Goal: Information Seeking & Learning: Learn about a topic

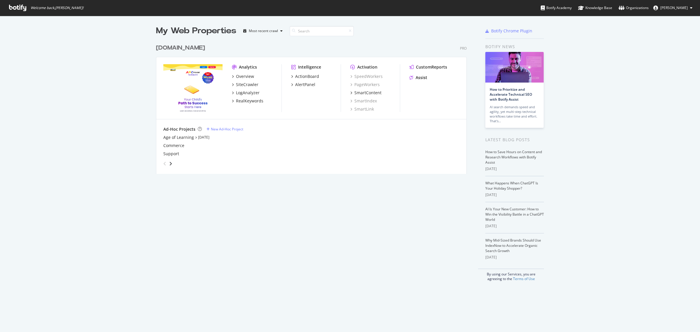
scroll to position [327, 689]
click at [239, 74] on div "Overview" at bounding box center [245, 77] width 18 height 6
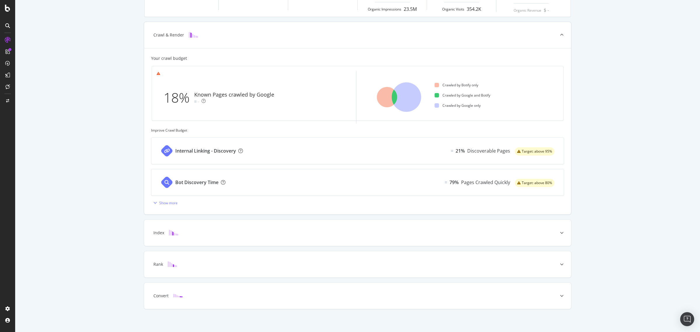
scroll to position [122, 0]
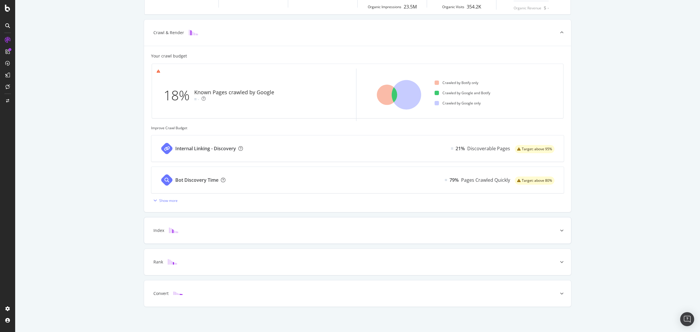
click at [558, 235] on div at bounding box center [561, 230] width 19 height 26
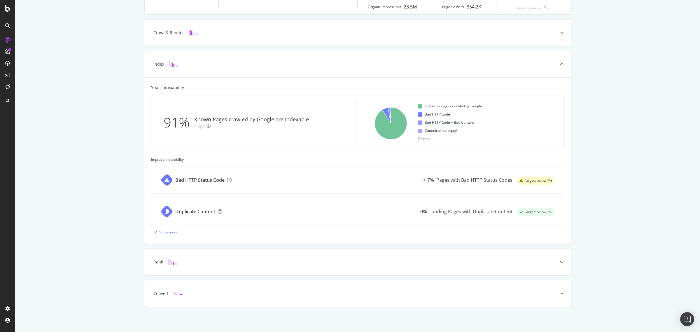
click at [266, 176] on div "Bad HTTP Status Code 7% Pages with Bad HTTP Status Codes Target: below 1%" at bounding box center [357, 180] width 412 height 26
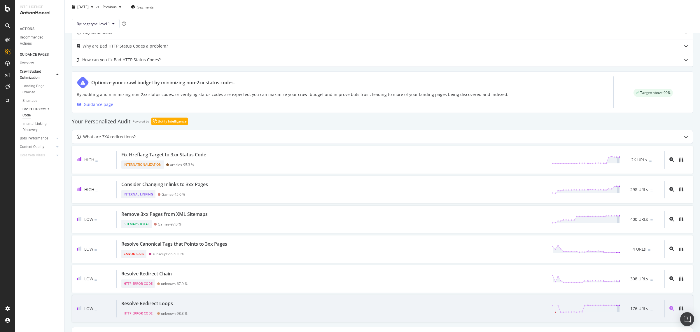
scroll to position [219, 0]
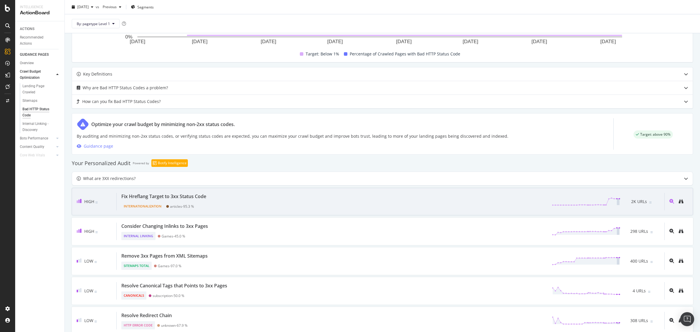
click at [168, 199] on div "Fix Hreflang Target to 3xx Status Code" at bounding box center [163, 196] width 85 height 7
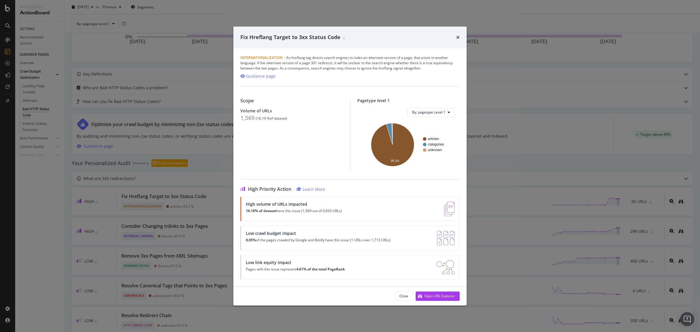
click at [283, 207] on div "High volume of URLs impacted 16.18% of dataset have this issue (1,569 out of 9,…" at bounding box center [294, 209] width 96 height 15
click at [429, 298] on div "Open URL Explorer" at bounding box center [439, 295] width 31 height 5
click at [457, 36] on icon "times" at bounding box center [458, 37] width 4 height 5
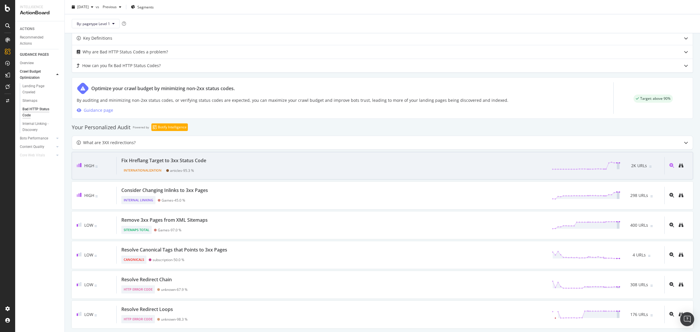
scroll to position [255, 0]
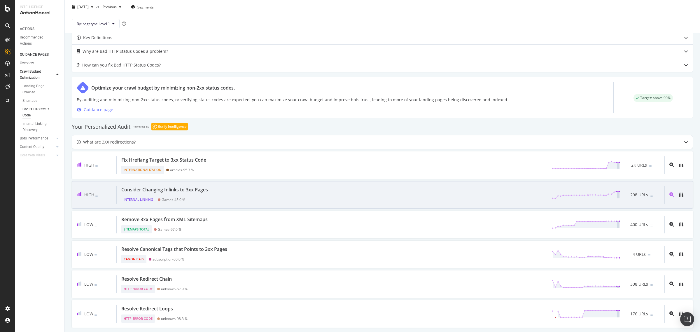
click at [202, 193] on div "Consider Changing Inlinks to 3xx Pages" at bounding box center [164, 189] width 87 height 7
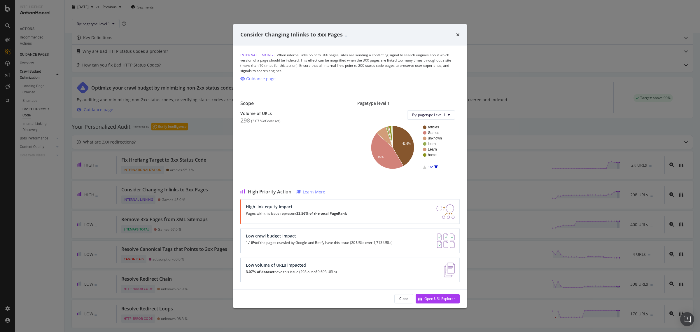
click at [436, 164] on rect "A chart." at bounding box center [436, 146] width 27 height 43
click at [435, 167] on icon "A chart." at bounding box center [436, 167] width 4 height 4
click at [424, 169] on rect "A chart." at bounding box center [408, 147] width 93 height 46
click at [423, 167] on rect "A chart." at bounding box center [436, 146] width 27 height 43
click at [424, 168] on icon "A chart." at bounding box center [425, 167] width 4 height 4
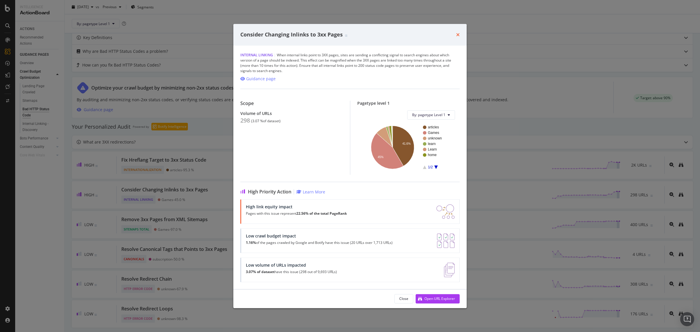
click at [457, 35] on icon "times" at bounding box center [458, 34] width 4 height 5
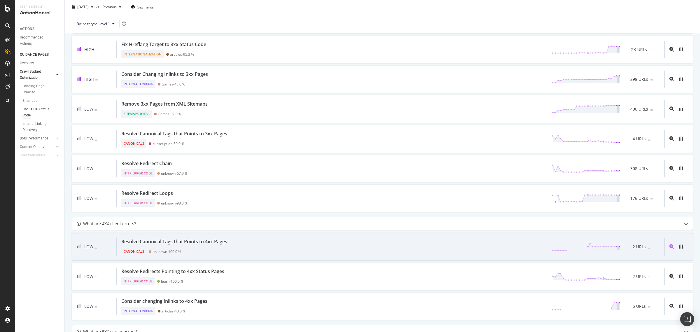
scroll to position [401, 0]
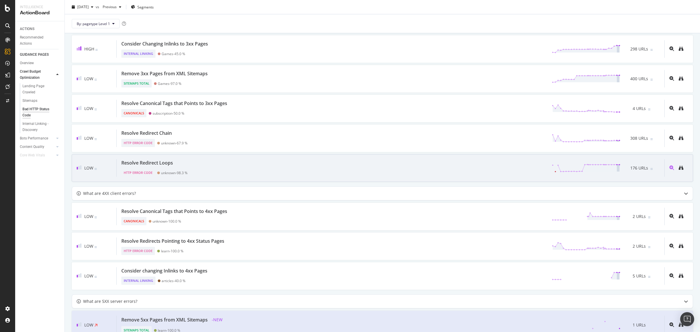
click at [137, 165] on div "Resolve Redirect Loops" at bounding box center [147, 162] width 52 height 7
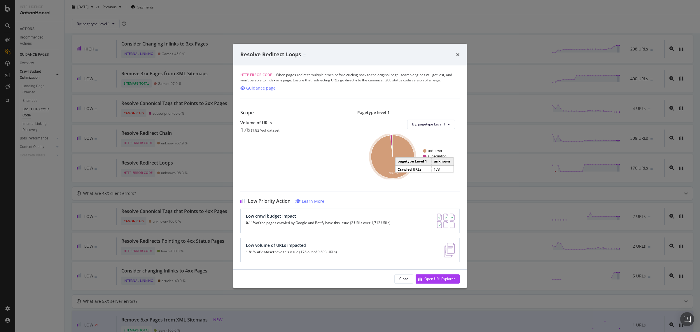
click at [385, 164] on icon "A chart." at bounding box center [392, 156] width 43 height 43
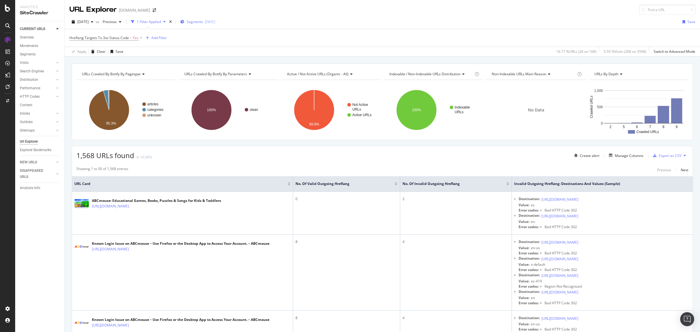
click at [215, 21] on div "[DATE]" at bounding box center [210, 21] width 11 height 5
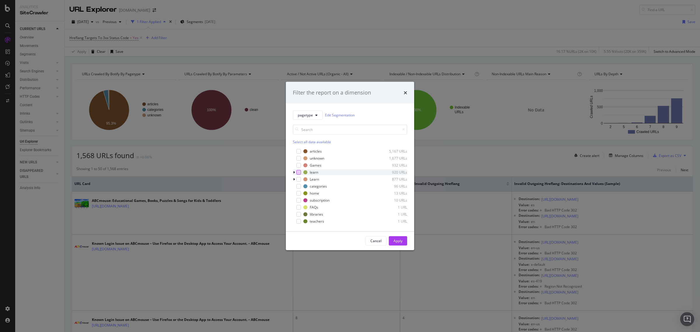
click at [296, 172] on div "modal" at bounding box center [298, 172] width 5 height 5
click at [299, 179] on div "modal" at bounding box center [298, 179] width 5 height 5
drag, startPoint x: 397, startPoint y: 241, endPoint x: 195, endPoint y: 155, distance: 218.9
click at [399, 241] on div "Apply" at bounding box center [398, 240] width 9 height 5
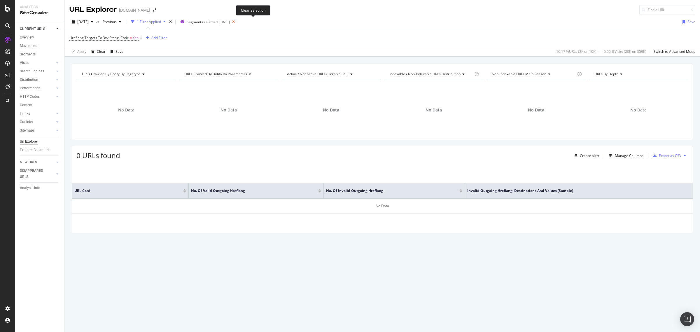
click at [237, 22] on icon at bounding box center [233, 22] width 7 height 8
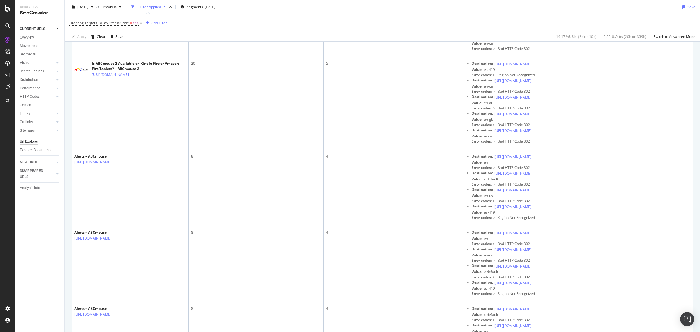
scroll to position [2040, 0]
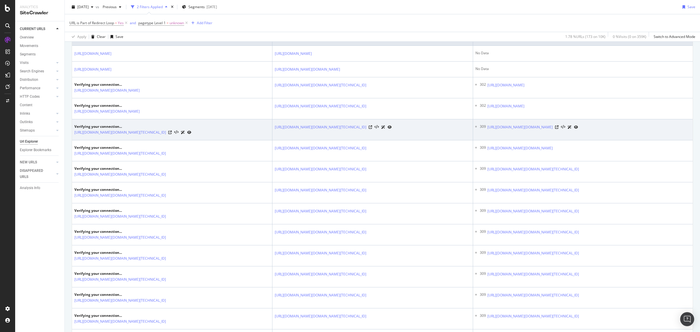
scroll to position [109, 0]
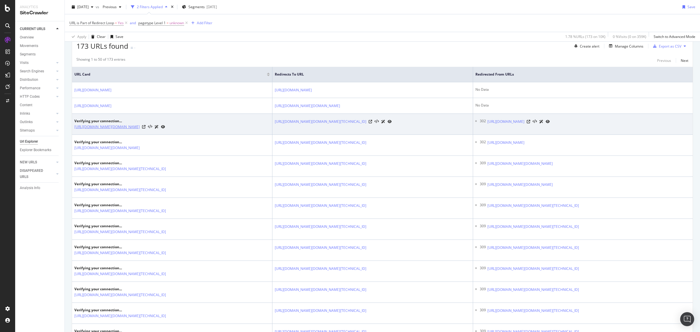
click at [140, 130] on link "[URL][DOMAIN_NAME][DOMAIN_NAME]" at bounding box center [106, 127] width 65 height 6
click at [146, 129] on icon at bounding box center [144, 127] width 4 height 4
click at [372, 123] on icon at bounding box center [371, 122] width 4 height 4
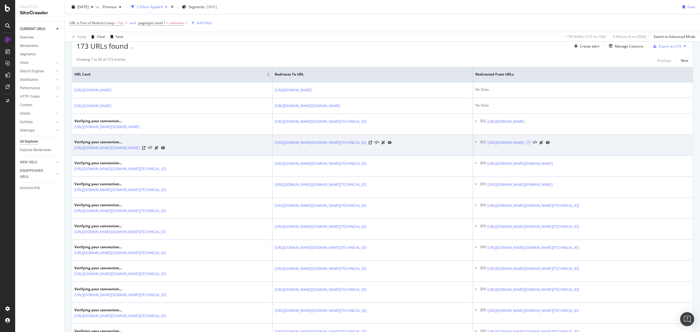
click at [530, 144] on icon at bounding box center [529, 143] width 4 height 4
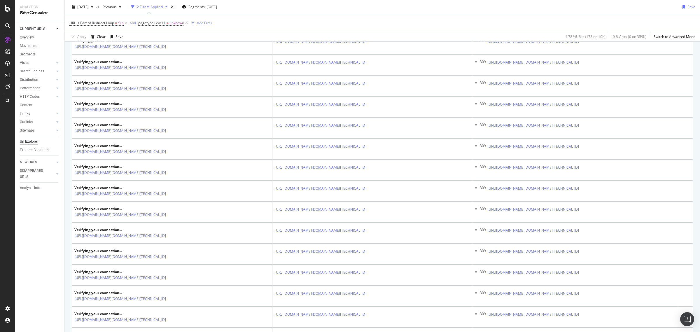
scroll to position [292, 0]
